Goal: Obtain resource: Obtain resource

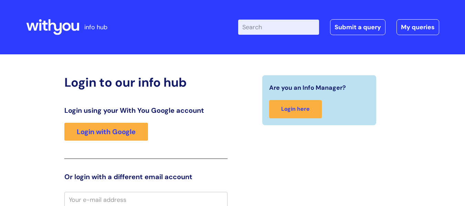
scroll to position [2, 0]
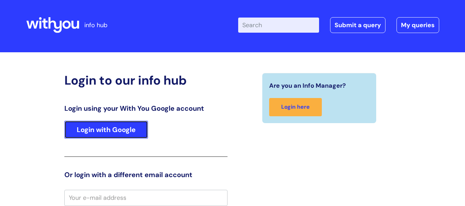
click at [129, 129] on link "Login with Google" at bounding box center [106, 130] width 84 height 18
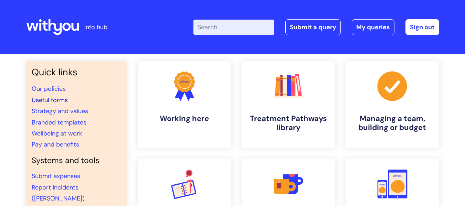
click at [47, 101] on link "Useful forms" at bounding box center [50, 100] width 36 height 8
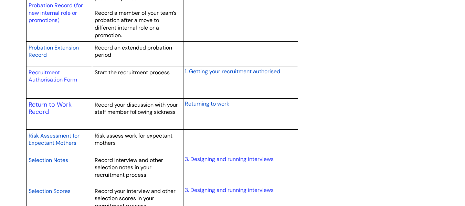
scroll to position [1068, 0]
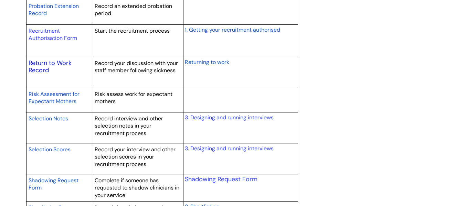
click at [54, 62] on link "Return to Work Record" at bounding box center [50, 67] width 43 height 16
